Goal: Task Accomplishment & Management: Manage account settings

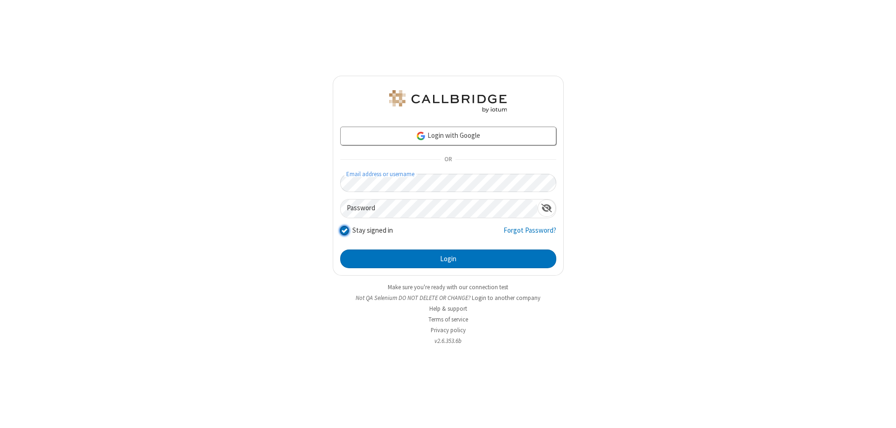
click at [344, 230] on input "Stay signed in" at bounding box center [344, 230] width 9 height 10
checkbox input "false"
click at [448, 259] on button "Login" at bounding box center [448, 258] width 216 height 19
click at [344, 230] on input "Stay signed in" at bounding box center [344, 230] width 9 height 10
checkbox input "false"
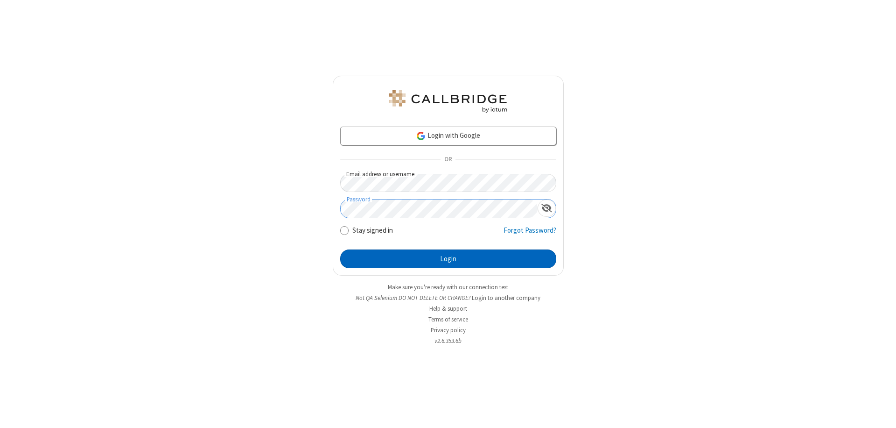
click at [448, 259] on button "Login" at bounding box center [448, 258] width 216 height 19
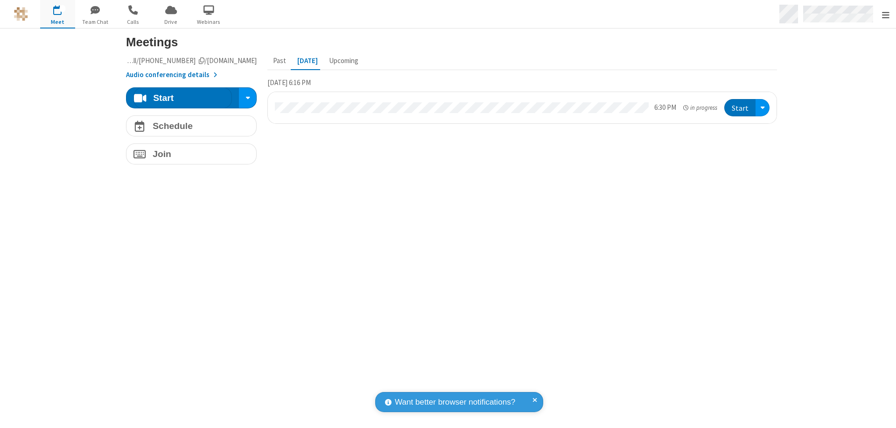
click at [886, 14] on span "Open menu" at bounding box center [885, 14] width 7 height 9
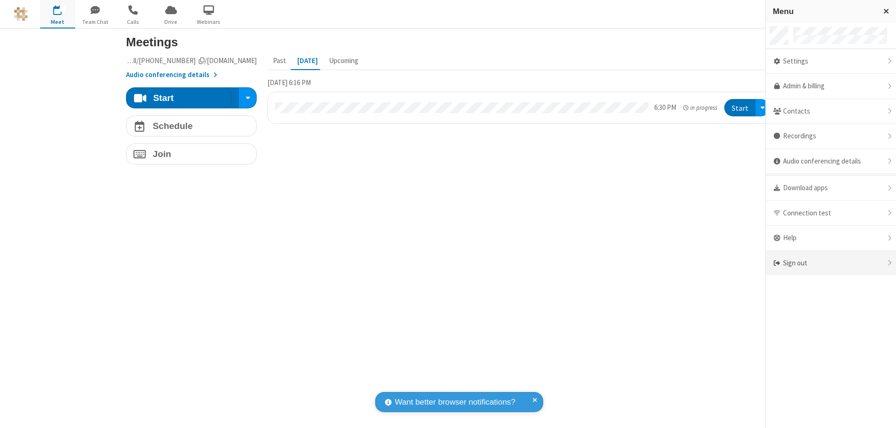
click at [835, 263] on div "Sign out" at bounding box center [831, 263] width 130 height 25
